Goal: Answer question/provide support

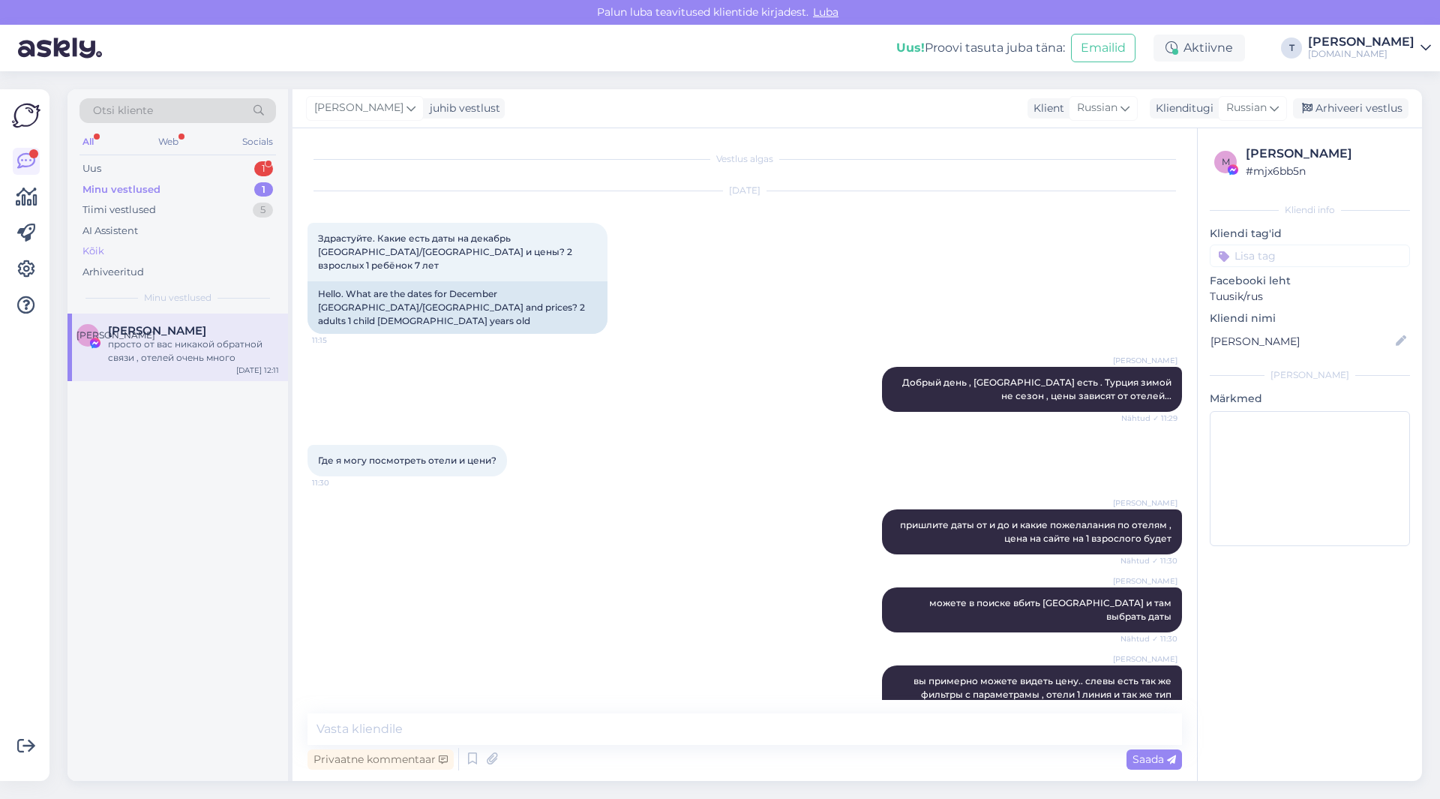
scroll to position [1107, 0]
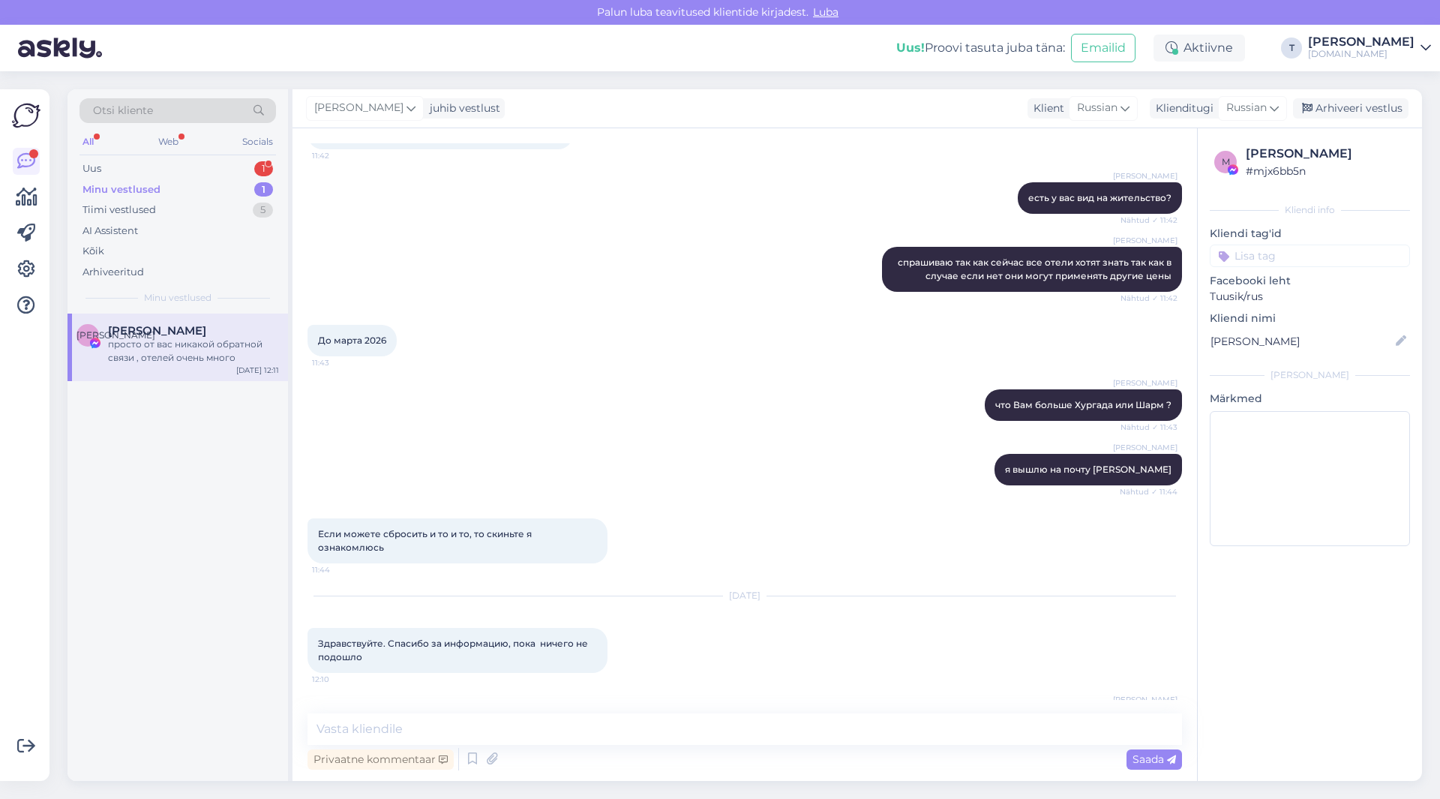
click at [150, 179] on div "Minu vestlused 1" at bounding box center [177, 189] width 196 height 21
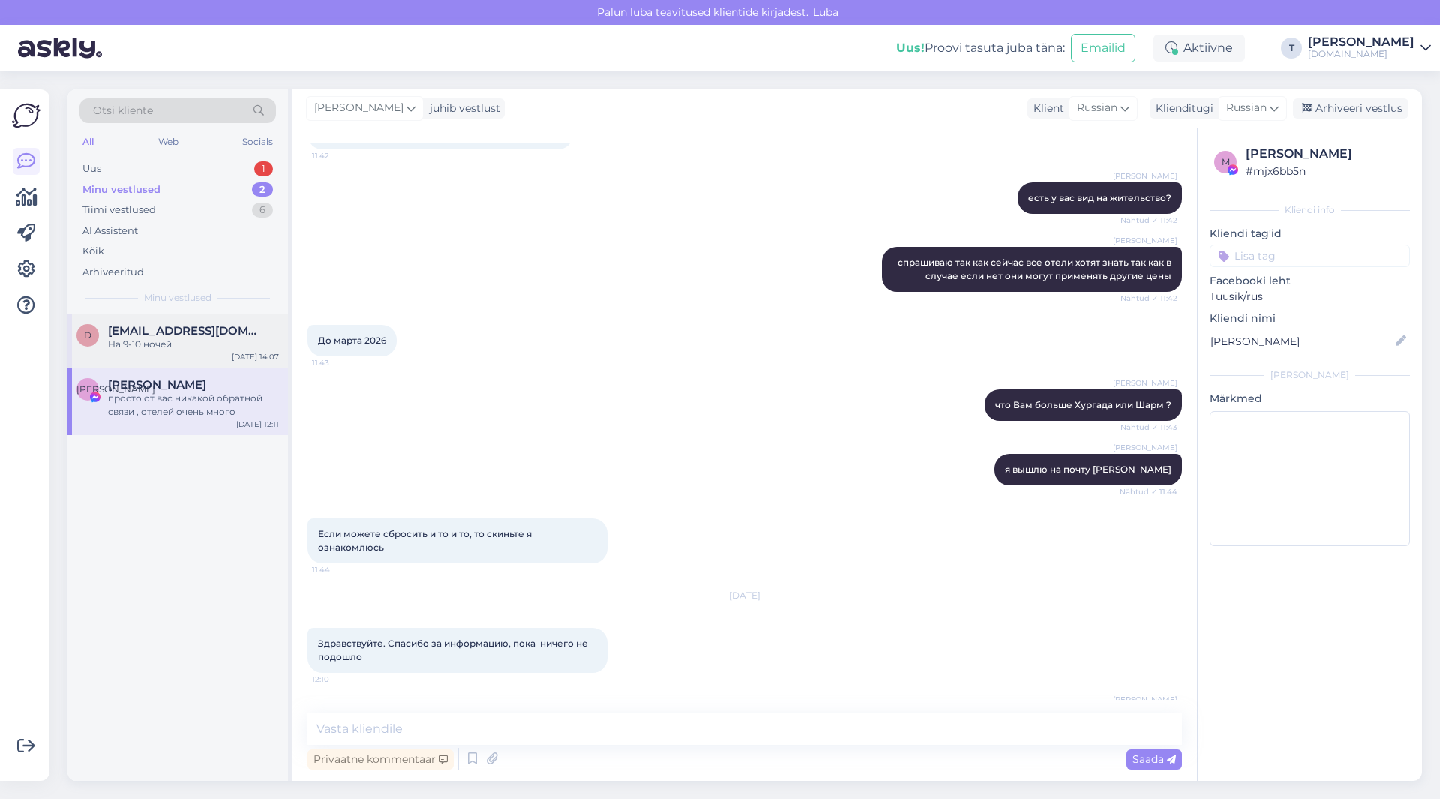
click at [158, 330] on span "[EMAIL_ADDRESS][DOMAIN_NAME]" at bounding box center [186, 330] width 156 height 13
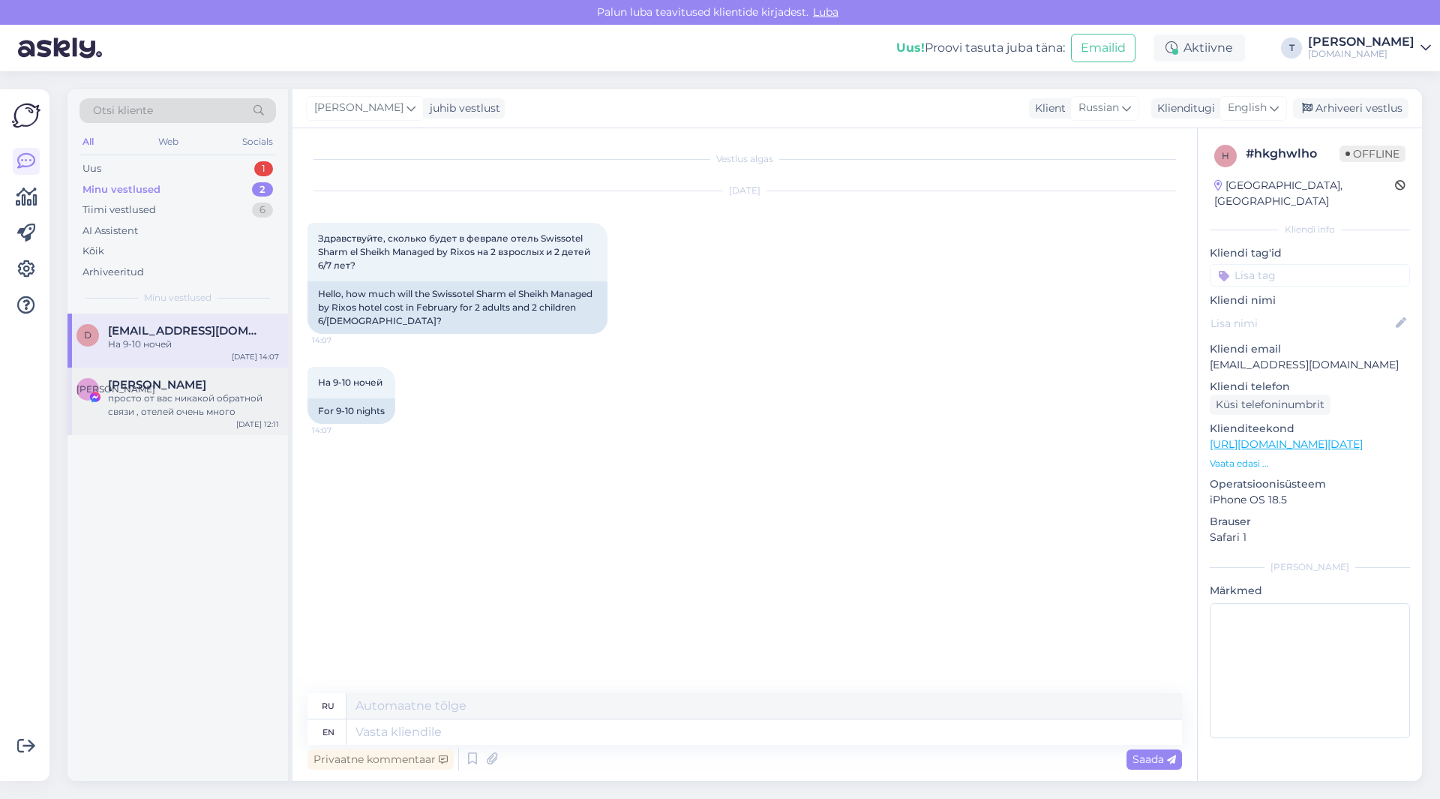
click at [248, 392] on div "просто от вас никакой обратной связи , отелей очень много" at bounding box center [193, 404] width 171 height 27
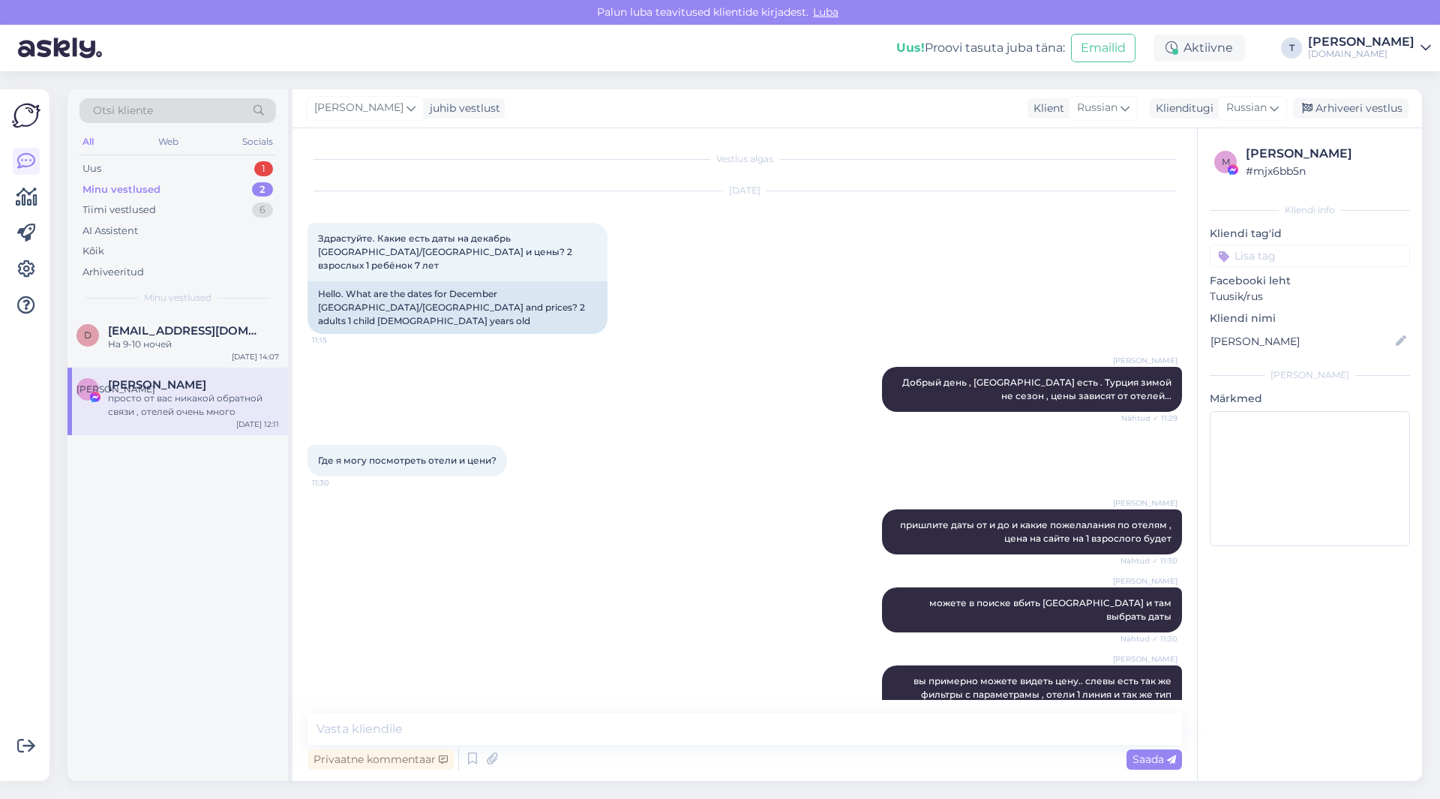
scroll to position [1107, 0]
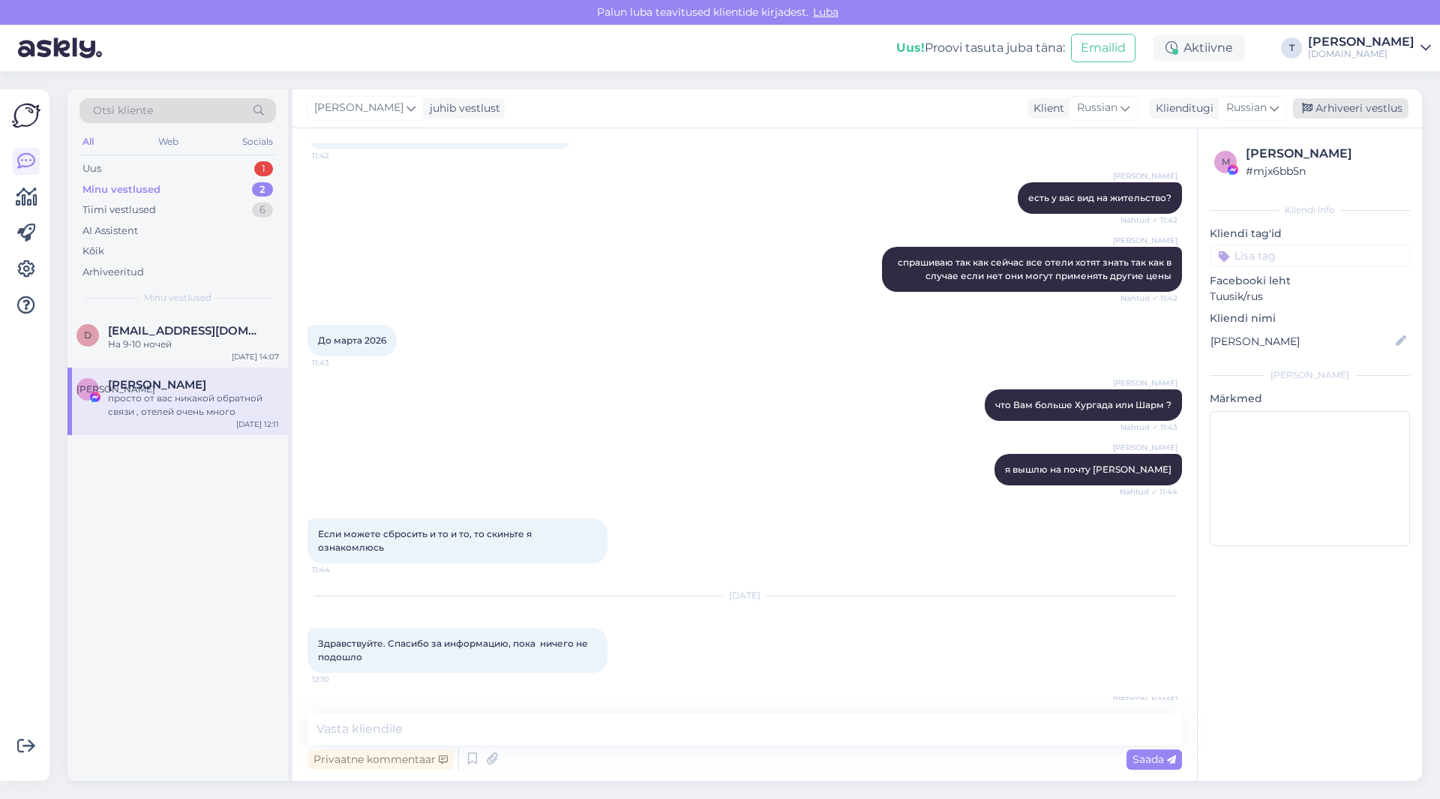
click at [1346, 109] on div "Arhiveeri vestlus" at bounding box center [1350, 108] width 115 height 20
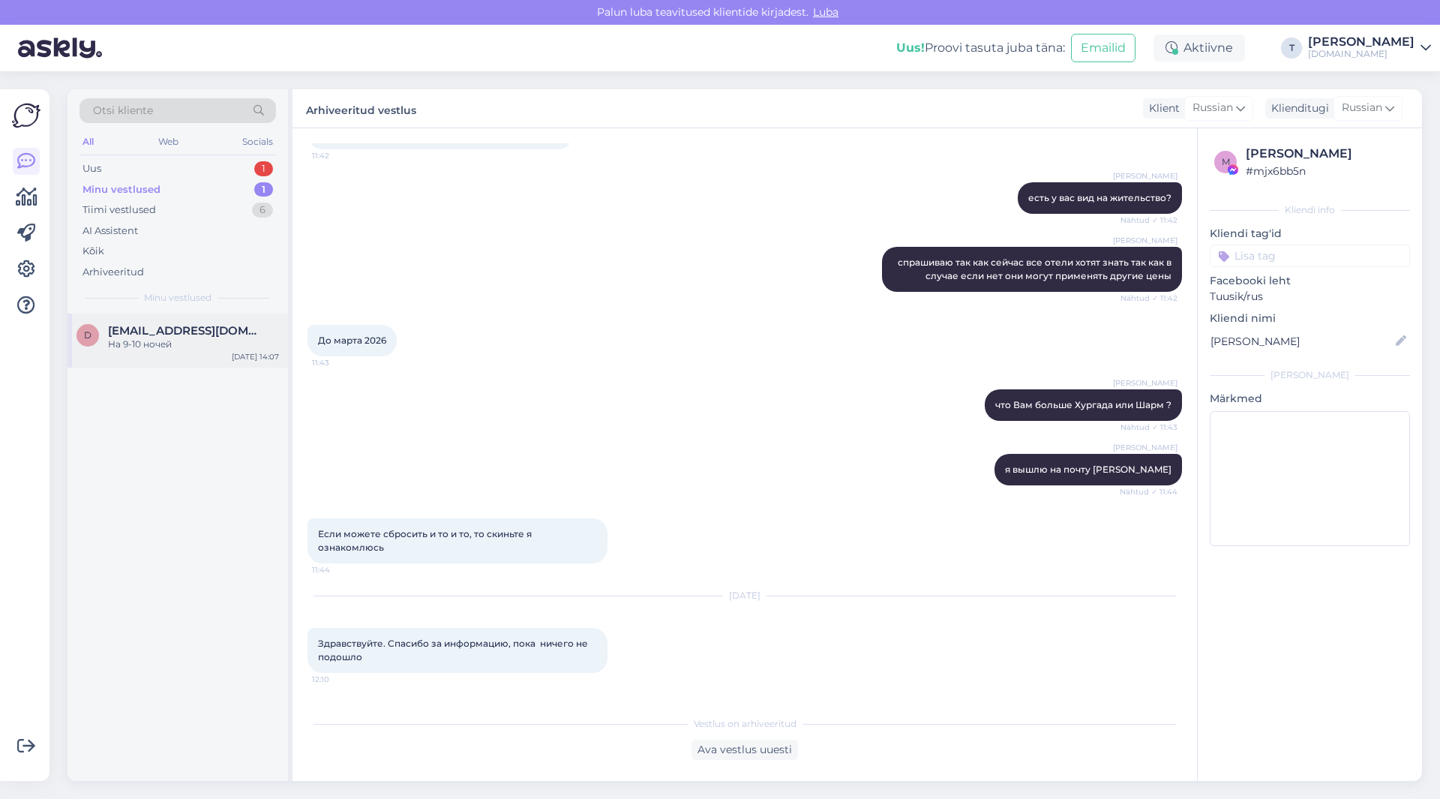
click at [172, 350] on div "На 9-10 ночей" at bounding box center [193, 343] width 171 height 13
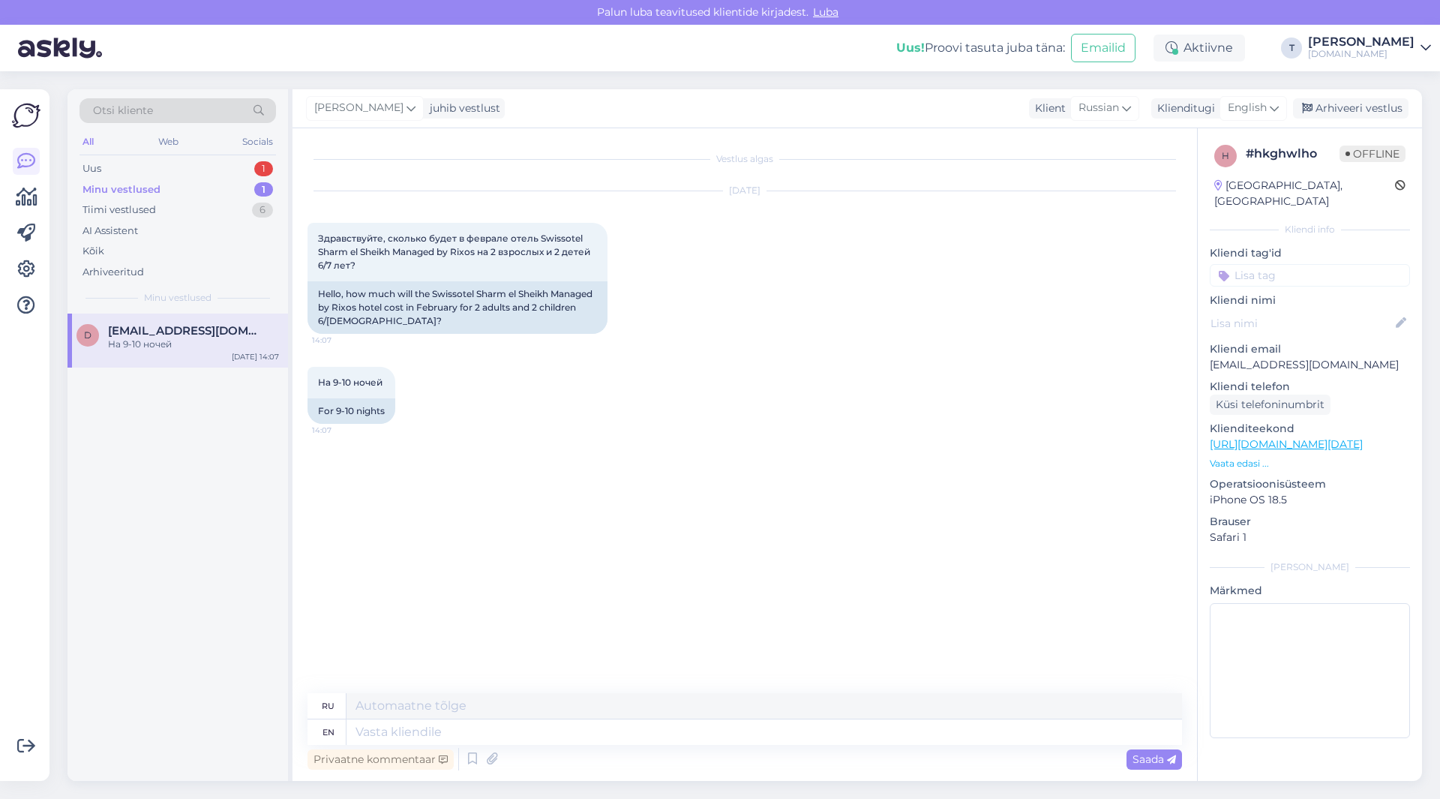
click at [480, 718] on div "ru" at bounding box center [744, 706] width 874 height 26
click at [480, 724] on textarea at bounding box center [763, 731] width 835 height 25
type textarea "До"
type textarea "Д"
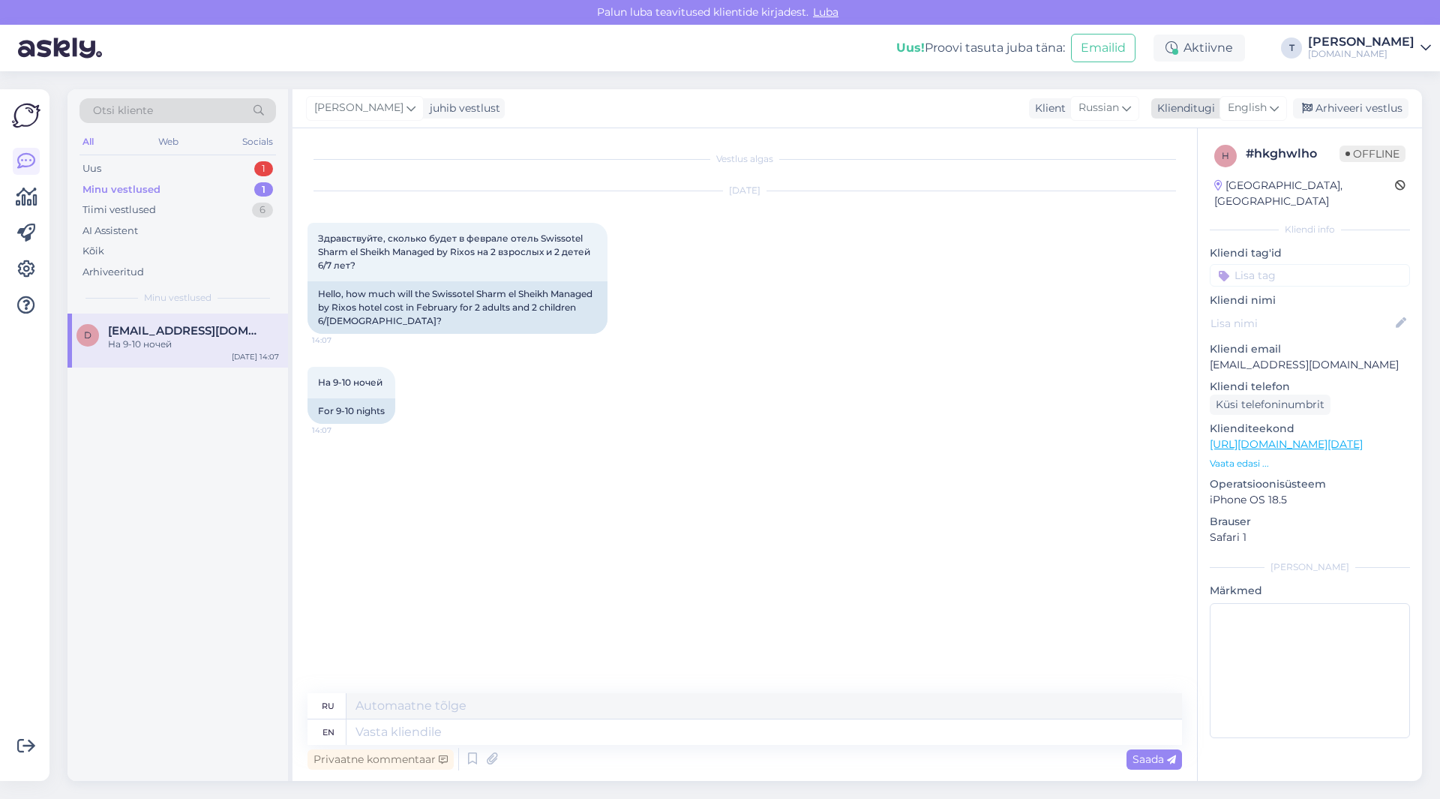
click at [1252, 108] on span "English" at bounding box center [1247, 108] width 39 height 16
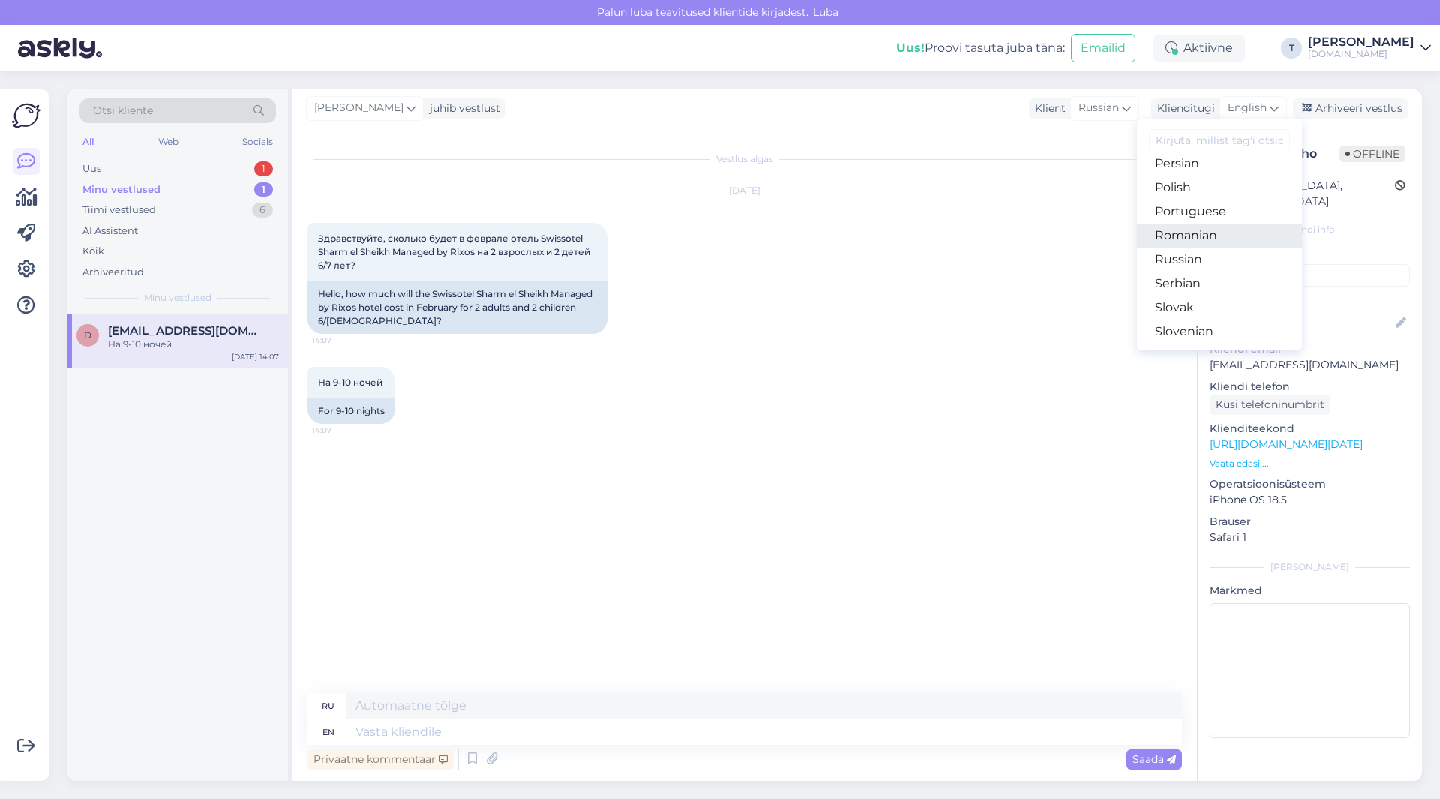
scroll to position [541, 0]
click at [1186, 234] on link "Russian" at bounding box center [1219, 233] width 165 height 24
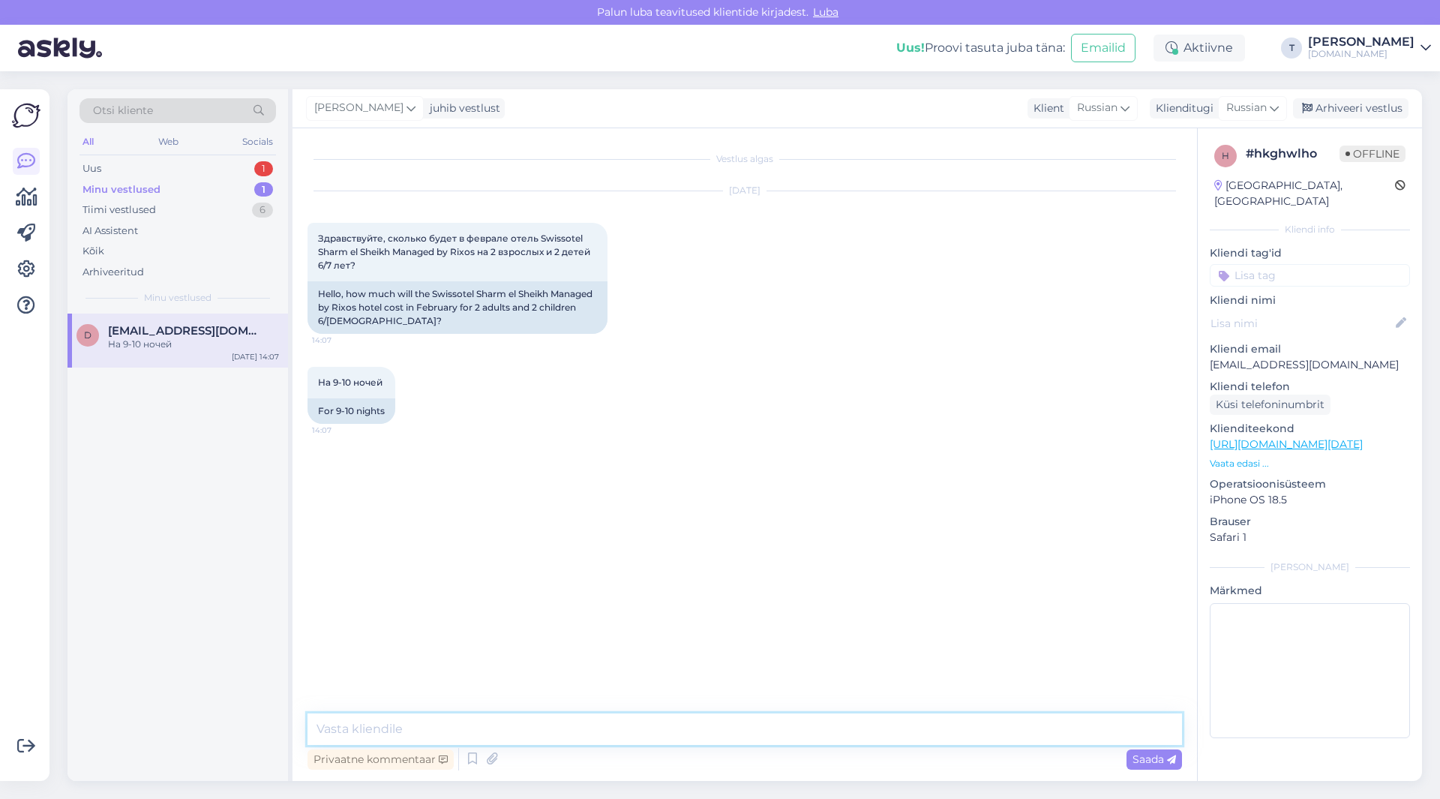
click at [464, 724] on textarea at bounding box center [744, 728] width 874 height 31
type textarea "Добрый день , какие даты в феврале Вам подходят от и до?"
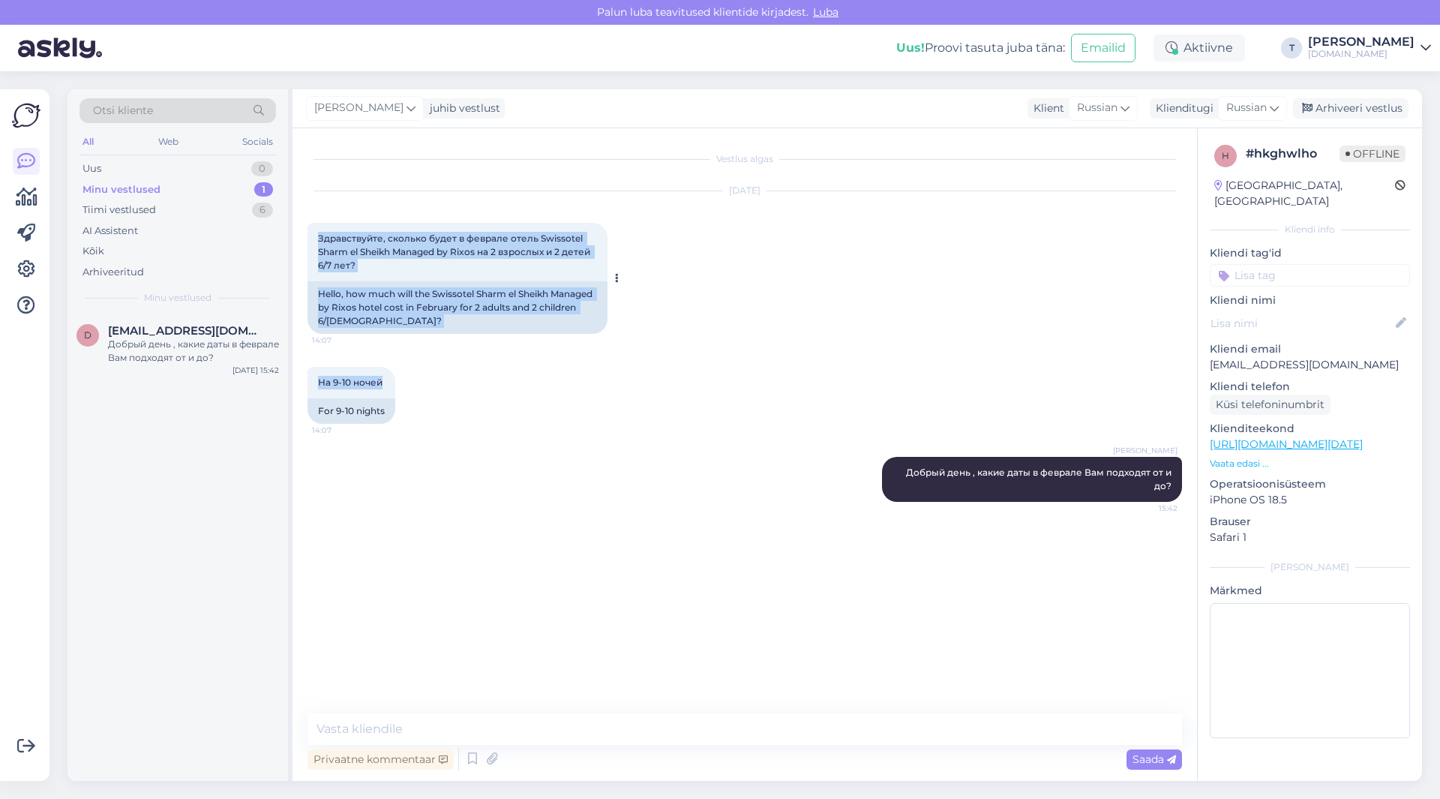
drag, startPoint x: 386, startPoint y: 382, endPoint x: 341, endPoint y: 242, distance: 146.6
click at [307, 234] on div "Vestlus algas Aug 25 2025 Здравствуйте, сколько будет в феврале отель Swissotel…" at bounding box center [751, 421] width 888 height 556
copy div "Здравствуйте, сколько будет в феврале отель Swissotel Sharm el Sheikh Managed b…"
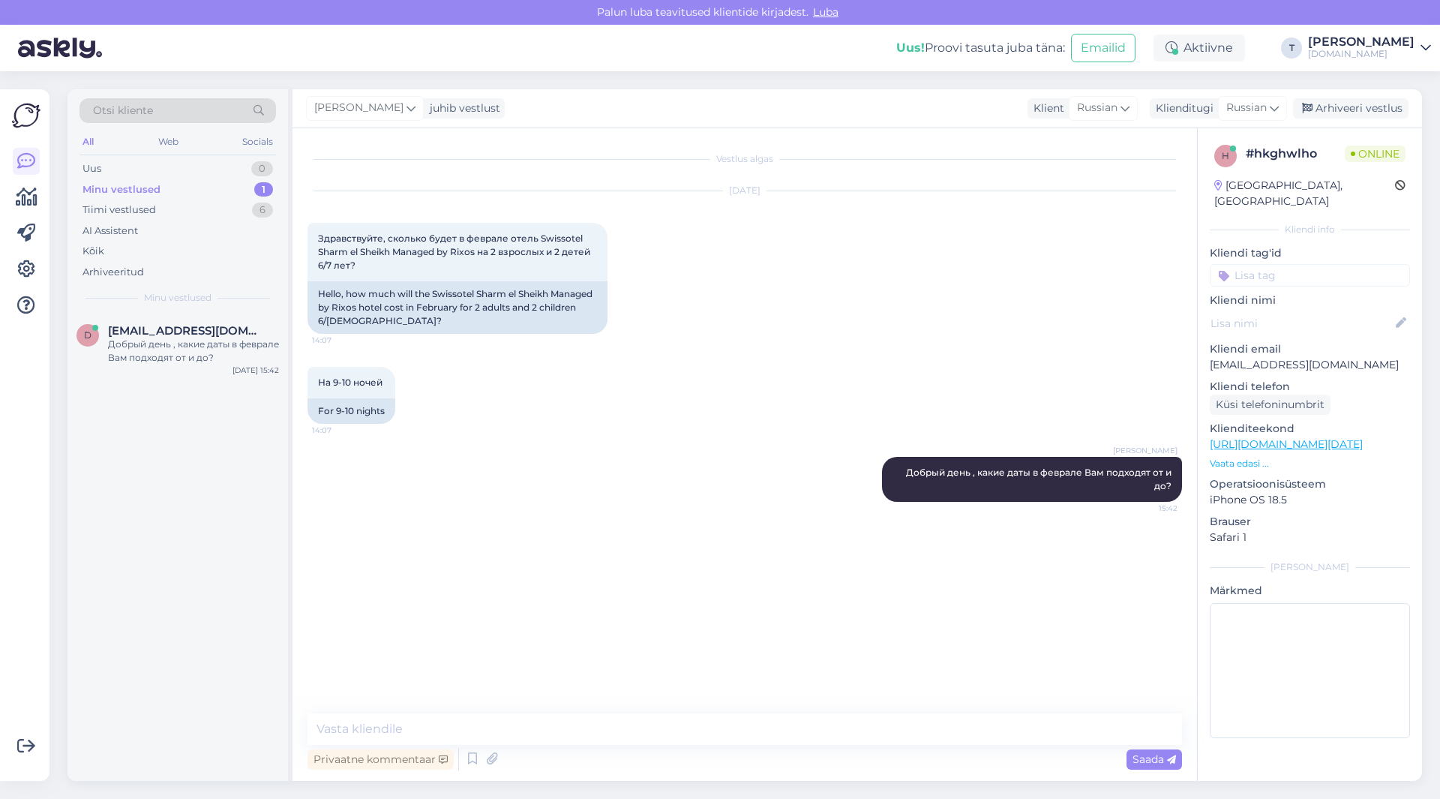
click at [767, 436] on div "На 9-10 ночей 14:07 For 9-10 nights" at bounding box center [744, 395] width 874 height 90
click at [1296, 357] on p "[EMAIL_ADDRESS][DOMAIN_NAME]" at bounding box center [1310, 365] width 200 height 16
drag, startPoint x: 1296, startPoint y: 345, endPoint x: 1267, endPoint y: 349, distance: 28.8
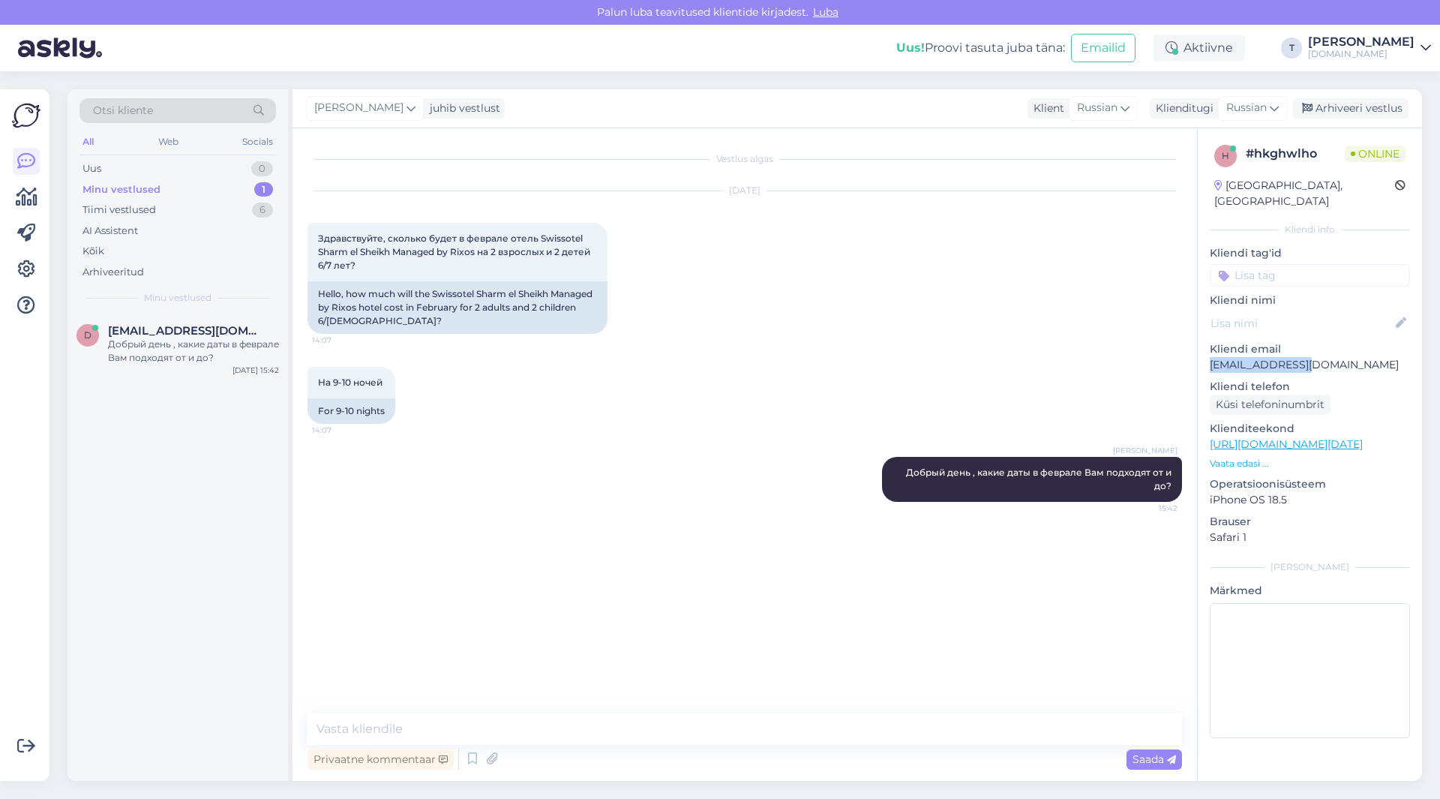
click at [1258, 357] on p "[EMAIL_ADDRESS][DOMAIN_NAME]" at bounding box center [1310, 365] width 200 height 16
click at [1317, 357] on p "[EMAIL_ADDRESS][DOMAIN_NAME]" at bounding box center [1310, 365] width 200 height 16
copy p "[EMAIL_ADDRESS][DOMAIN_NAME]"
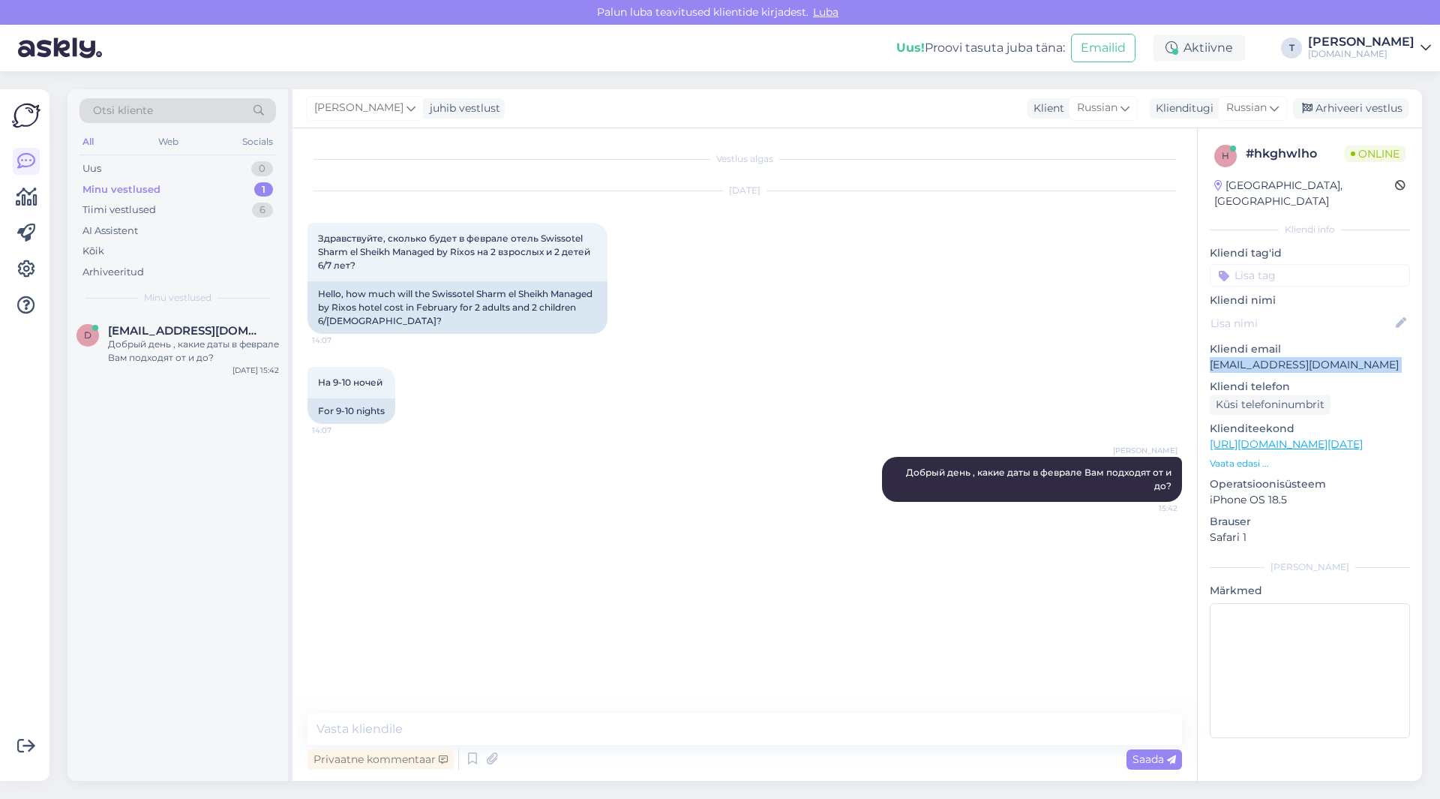
click at [1233, 457] on p "Vaata edasi ..." at bounding box center [1310, 463] width 200 height 13
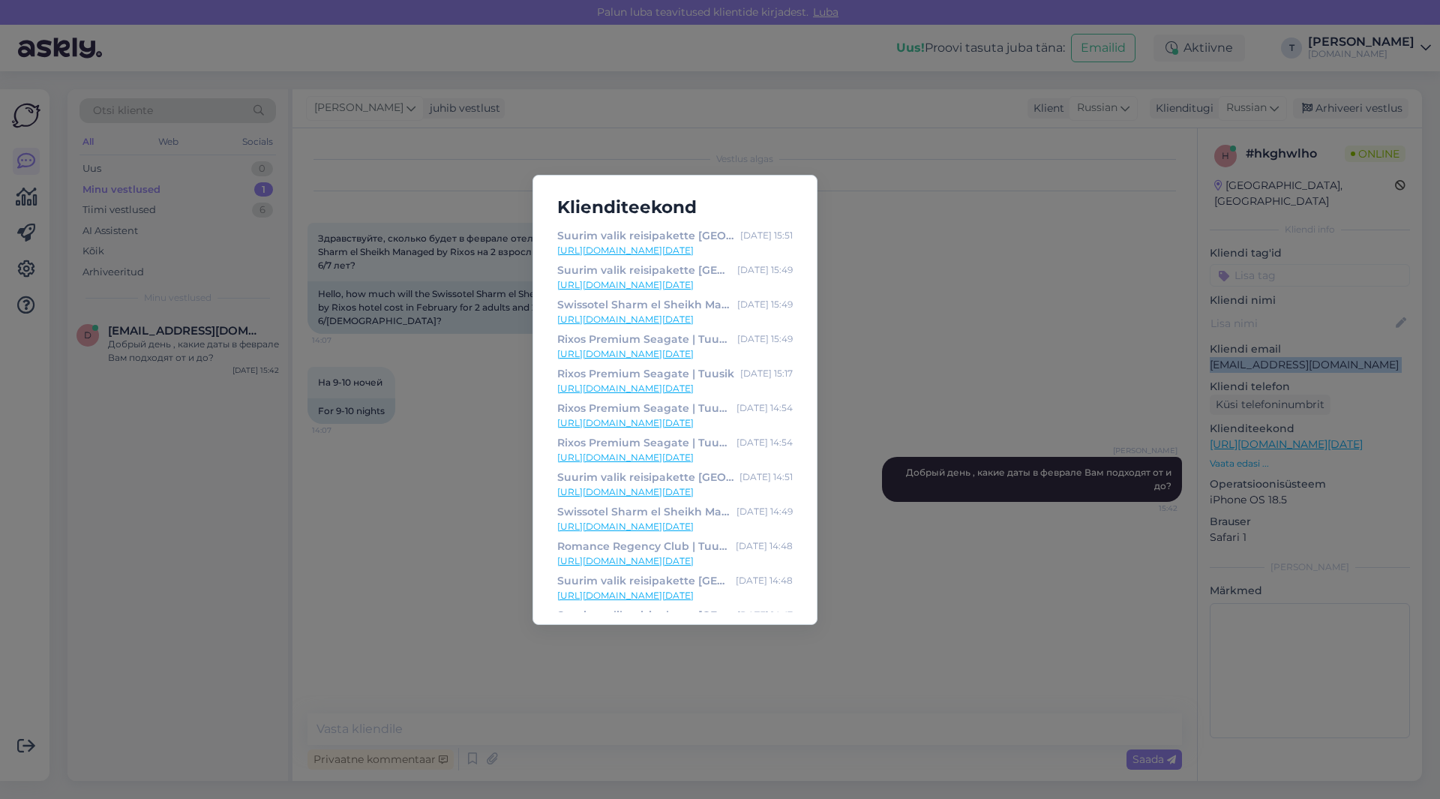
click at [592, 316] on link "[URL][DOMAIN_NAME][DATE]" at bounding box center [674, 319] width 235 height 13
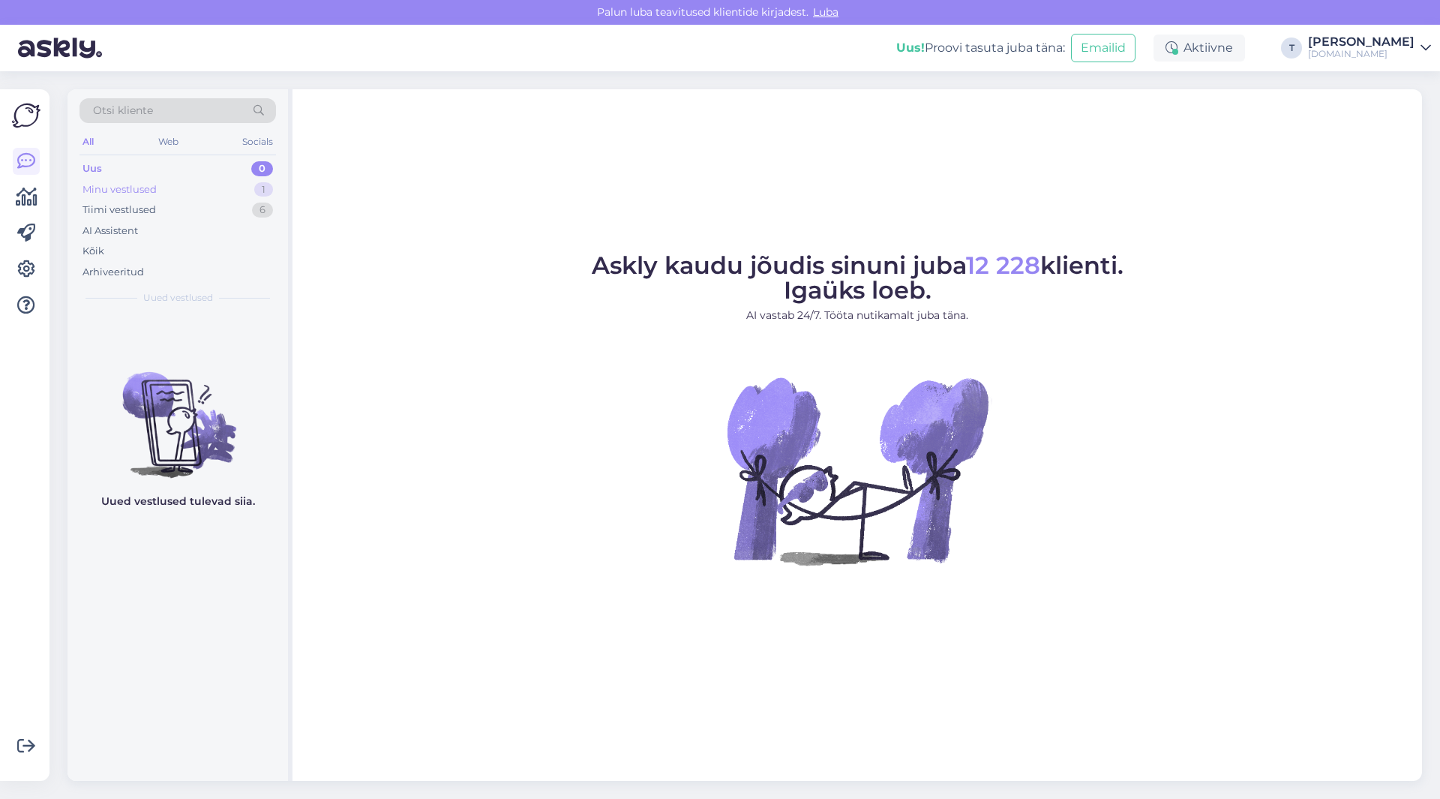
click at [173, 185] on div "Minu vestlused 1" at bounding box center [177, 189] width 196 height 21
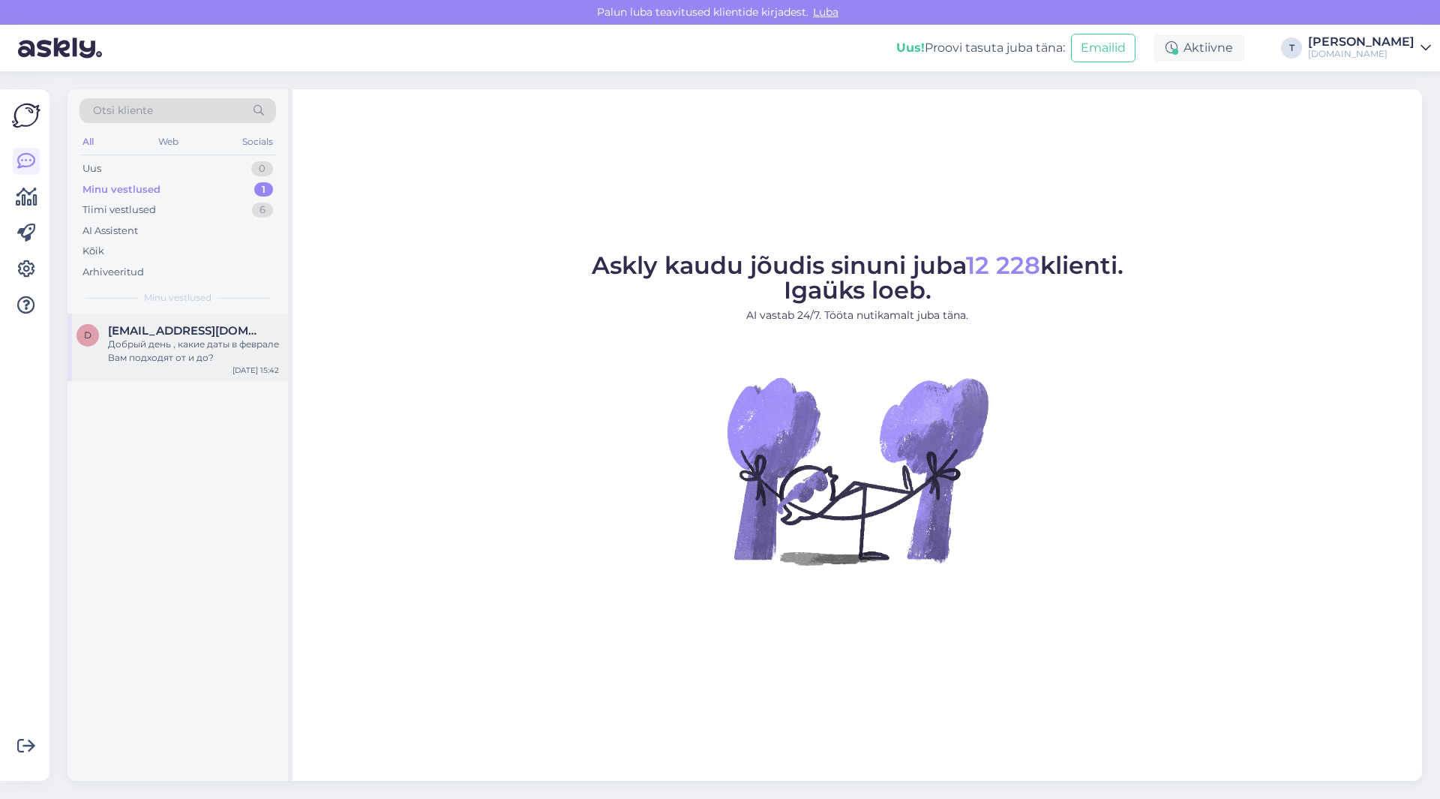
click at [190, 337] on span "[EMAIL_ADDRESS][DOMAIN_NAME]" at bounding box center [186, 330] width 156 height 13
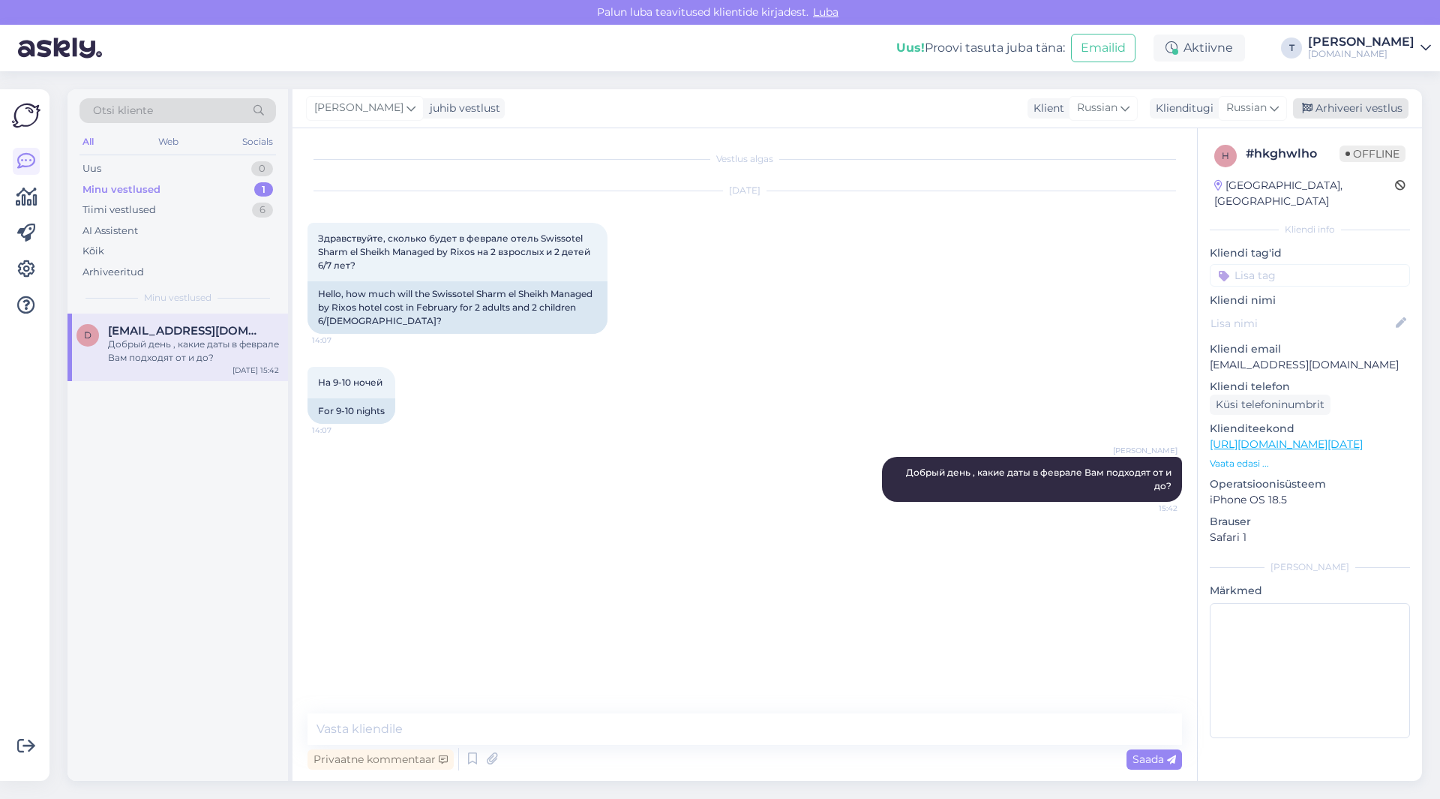
click at [1348, 113] on div "Arhiveeri vestlus" at bounding box center [1350, 108] width 115 height 20
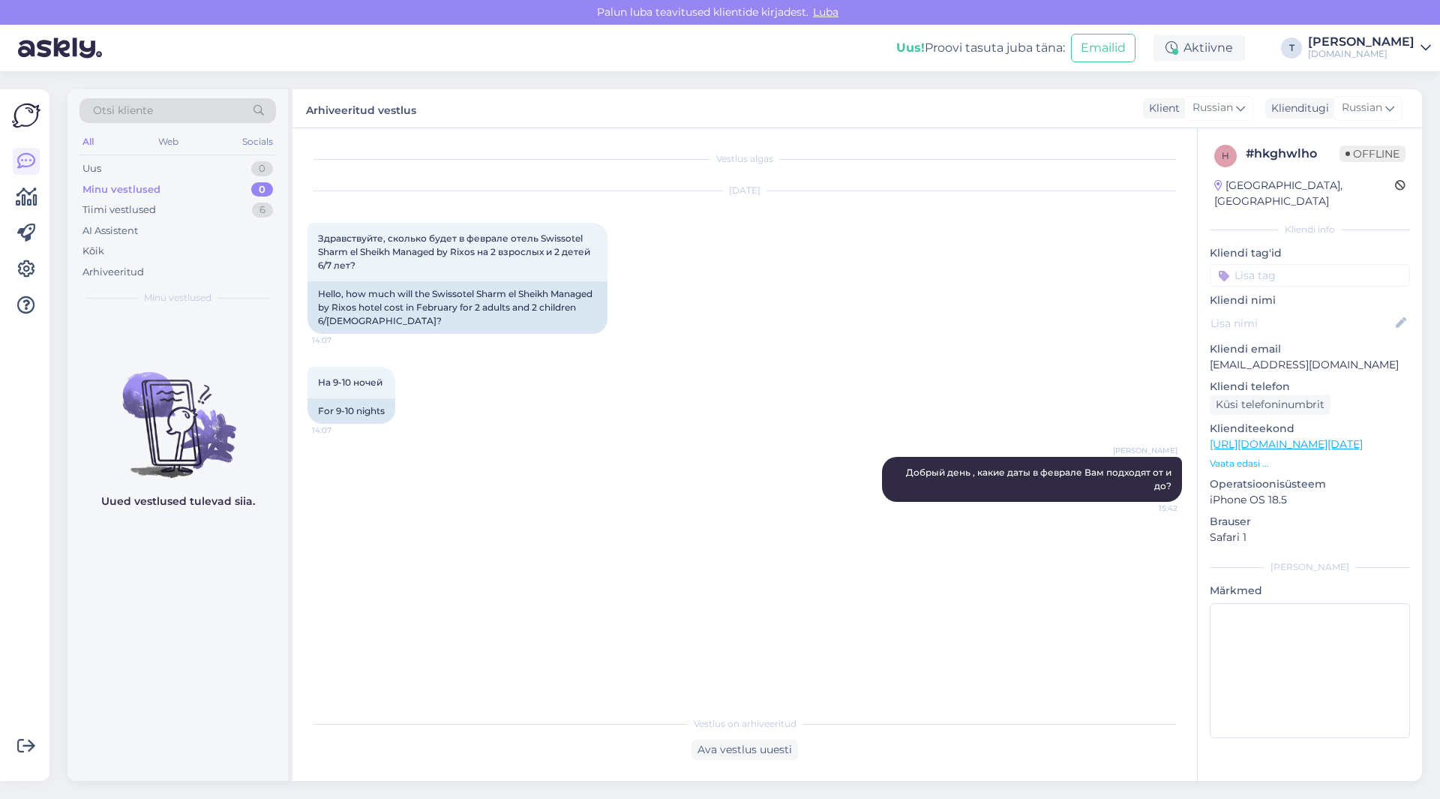
click at [1252, 457] on p "Vaata edasi ..." at bounding box center [1310, 463] width 200 height 13
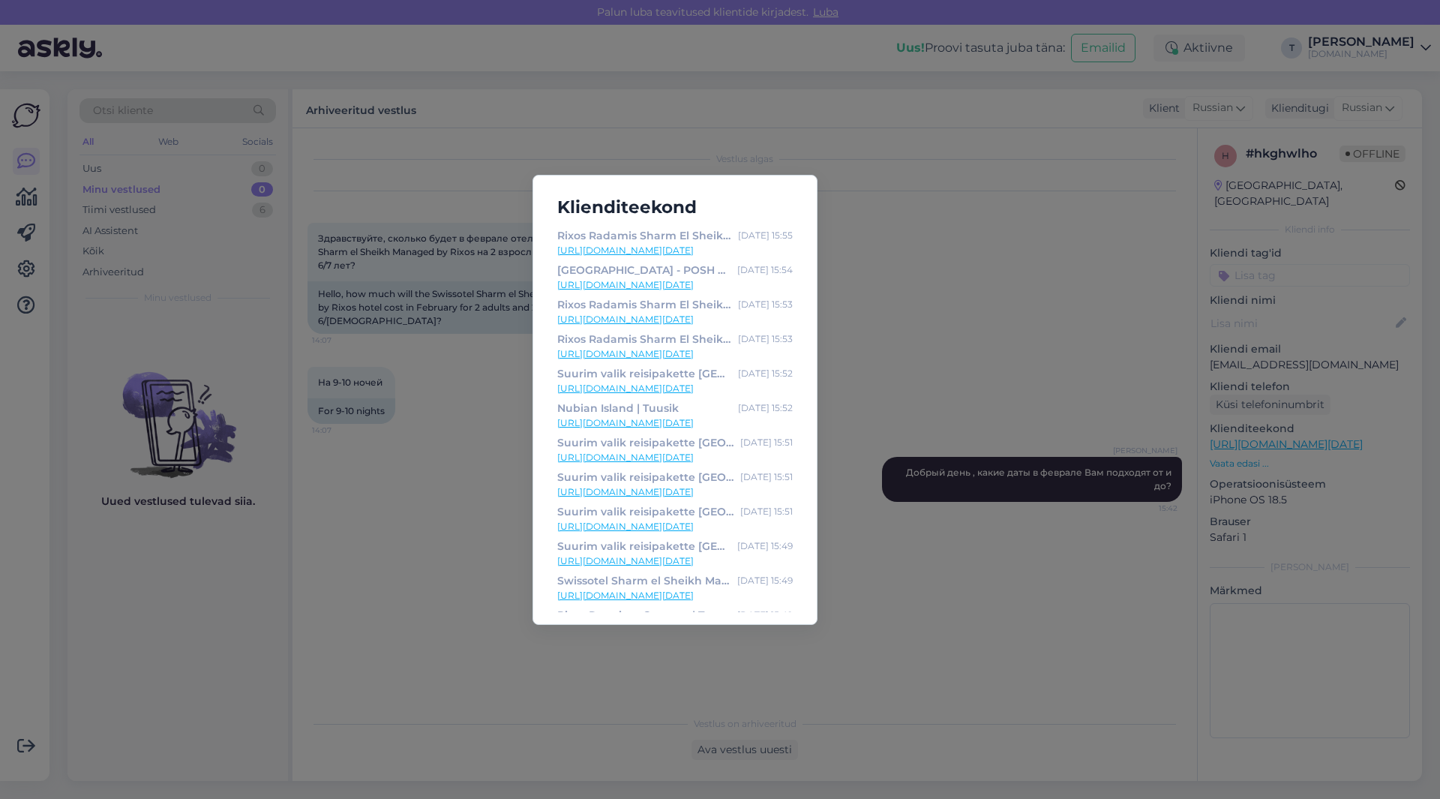
click at [620, 595] on link "[URL][DOMAIN_NAME][DATE]" at bounding box center [674, 595] width 235 height 13
click at [1156, 311] on div "Klienditeekond Rixos Radamis Sharm El Sheikh | Tuusik [DATE] 15:55 [URL][DOMAIN…" at bounding box center [720, 399] width 1440 height 799
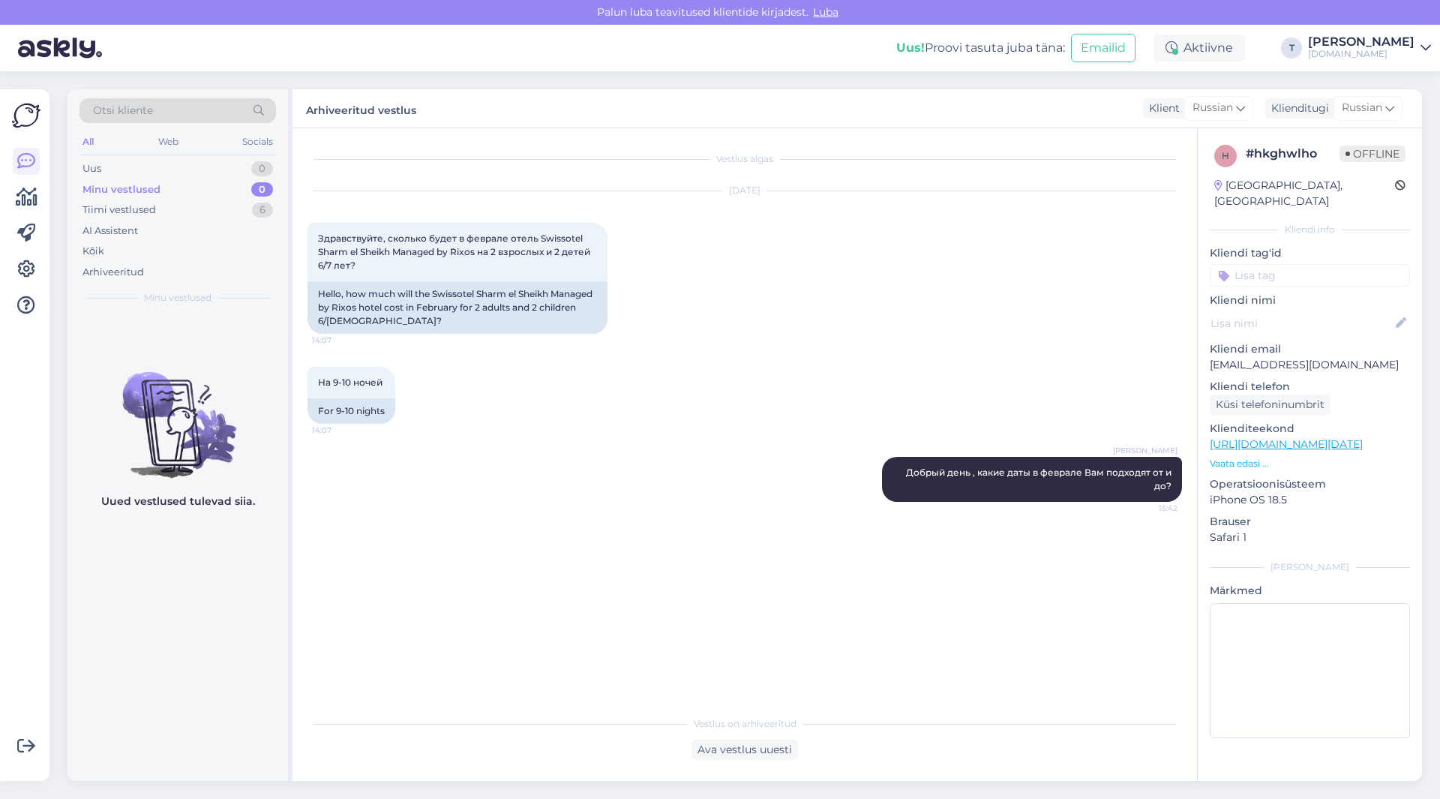
click at [1280, 357] on p "[EMAIL_ADDRESS][DOMAIN_NAME]" at bounding box center [1310, 365] width 200 height 16
copy p "[EMAIL_ADDRESS][DOMAIN_NAME]"
click at [124, 168] on div "Uus 0" at bounding box center [177, 168] width 196 height 21
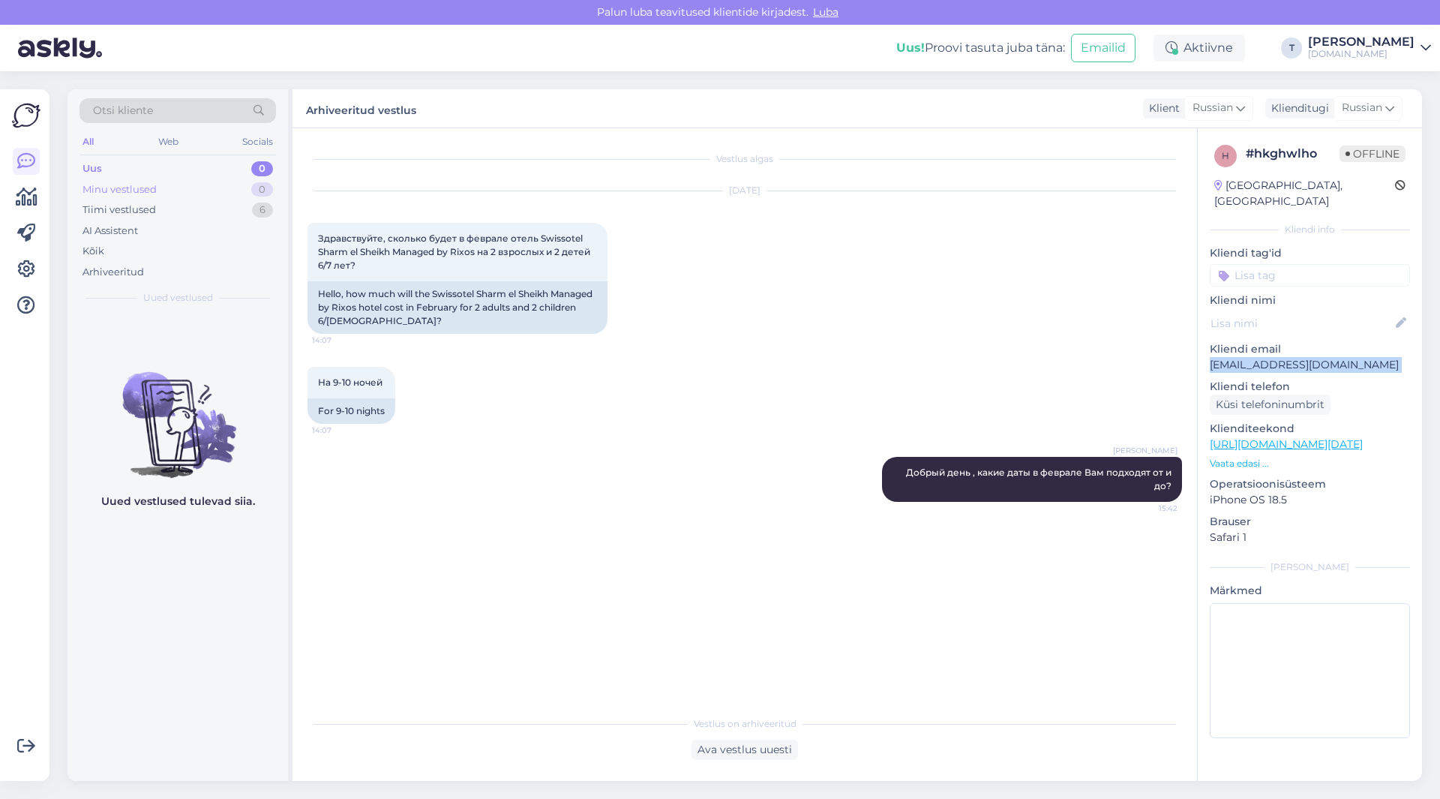
click at [137, 190] on div "Minu vestlused" at bounding box center [119, 189] width 74 height 15
click at [147, 211] on div "Tiimi vestlused" at bounding box center [118, 209] width 73 height 15
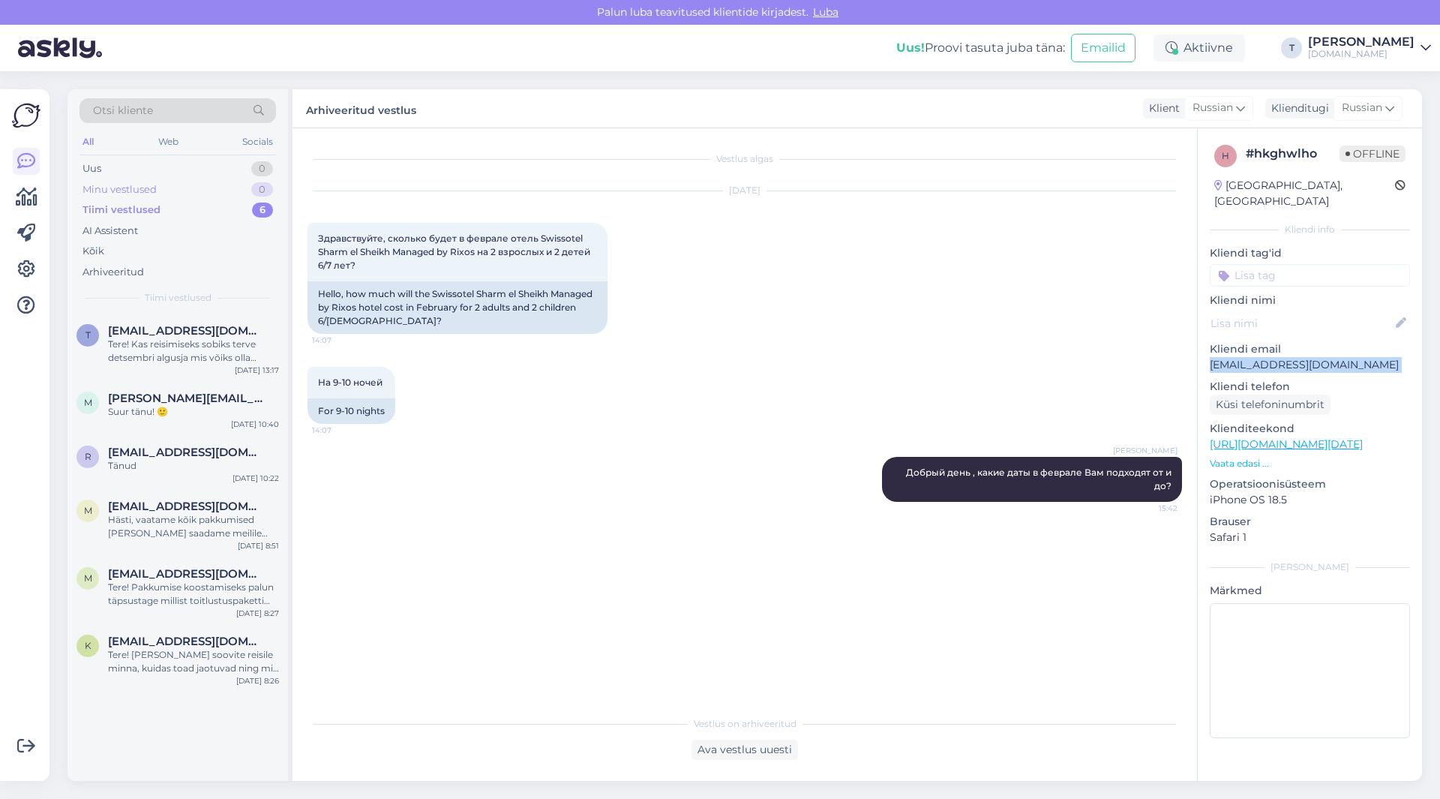
click at [145, 199] on div "Minu vestlused 0" at bounding box center [177, 189] width 196 height 21
